Goal: Task Accomplishment & Management: Manage account settings

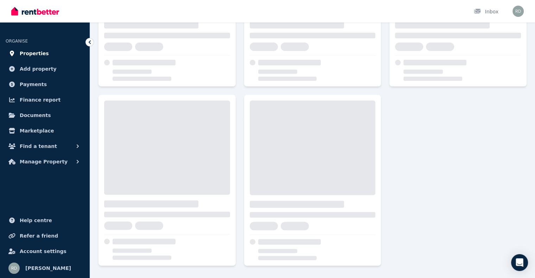
click at [33, 53] on span "Properties" at bounding box center [34, 53] width 29 height 8
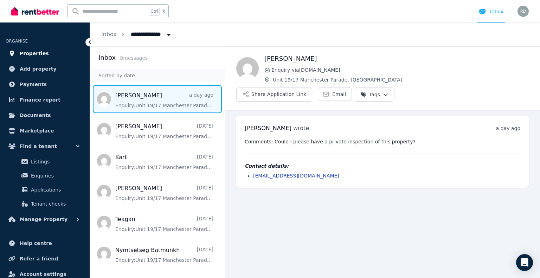
click at [30, 52] on span "Properties" at bounding box center [34, 53] width 29 height 8
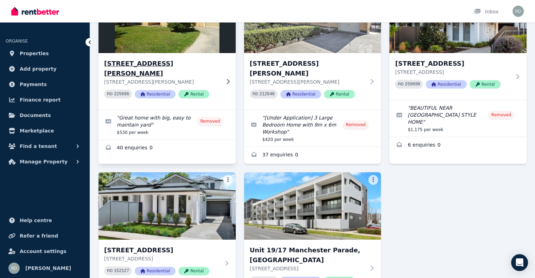
scroll to position [141, 0]
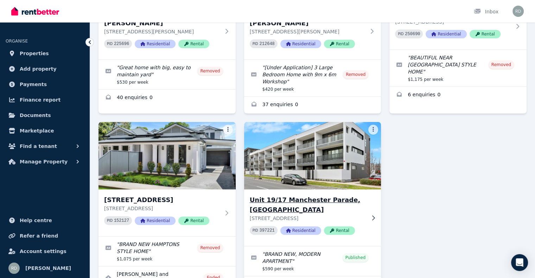
click at [303, 151] on img at bounding box center [313, 155] width 144 height 71
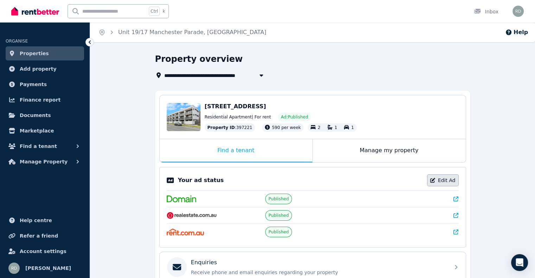
click at [443, 179] on link "Edit Ad" at bounding box center [443, 180] width 32 height 12
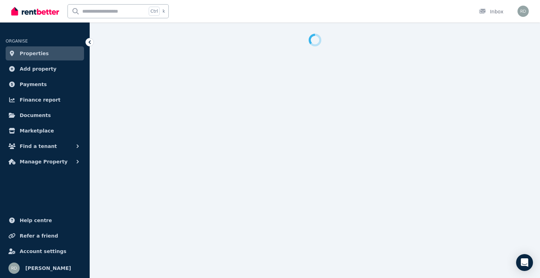
select select "**********"
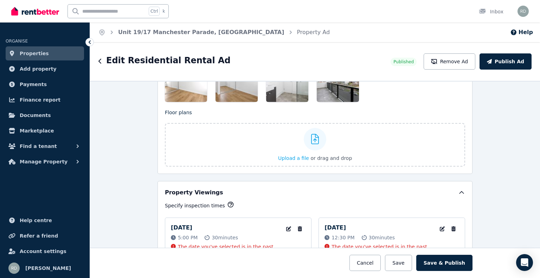
scroll to position [1055, 0]
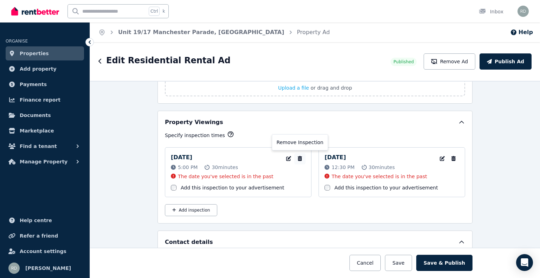
click at [298, 156] on icon "button" at bounding box center [300, 158] width 4 height 5
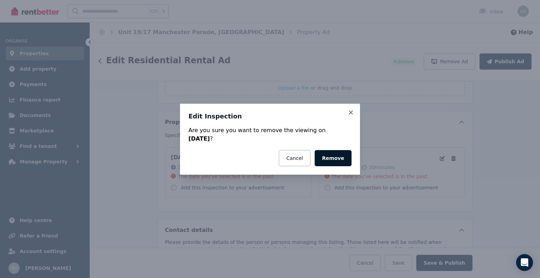
click at [330, 159] on button "Remove" at bounding box center [333, 158] width 37 height 16
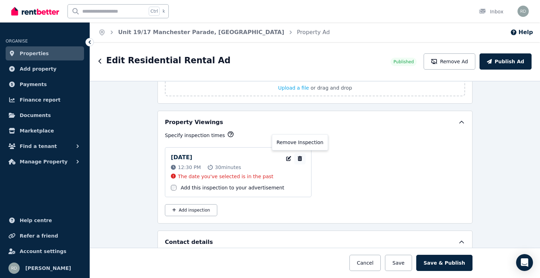
click at [298, 156] on icon "button" at bounding box center [300, 158] width 7 height 5
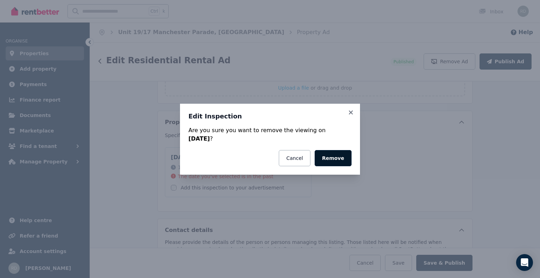
click at [337, 157] on button "Remove" at bounding box center [333, 158] width 37 height 16
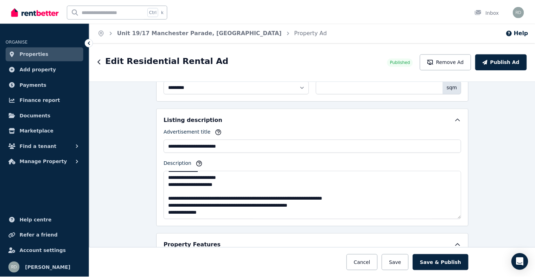
scroll to position [412, 0]
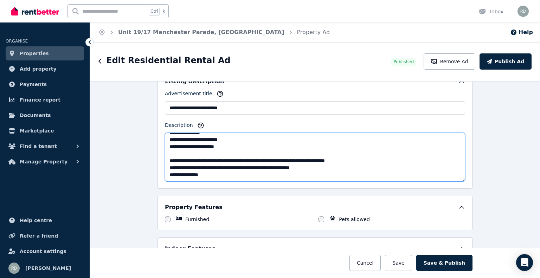
drag, startPoint x: 239, startPoint y: 165, endPoint x: 317, endPoint y: 167, distance: 77.4
click at [317, 167] on textarea "**********" at bounding box center [315, 157] width 300 height 49
type textarea "**********"
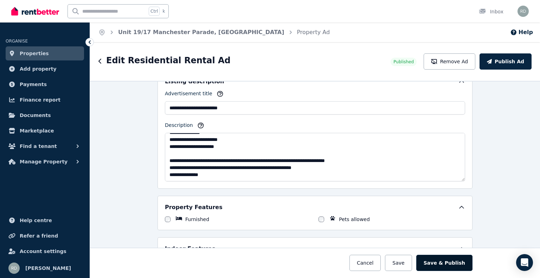
click at [437, 268] on button "Save & Publish" at bounding box center [445, 263] width 56 height 16
